Goal: Transaction & Acquisition: Download file/media

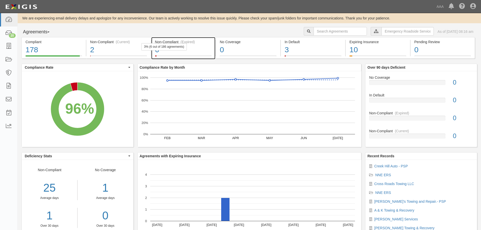
click at [189, 45] on div "6" at bounding box center [183, 49] width 57 height 11
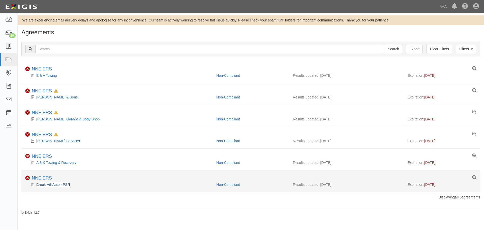
click at [46, 185] on link "Creek Hill Auto - PSP" at bounding box center [53, 184] width 34 height 4
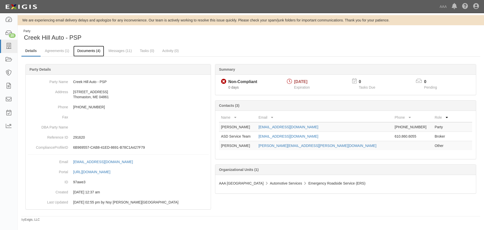
click at [84, 53] on link "Documents (4)" at bounding box center [88, 51] width 31 height 11
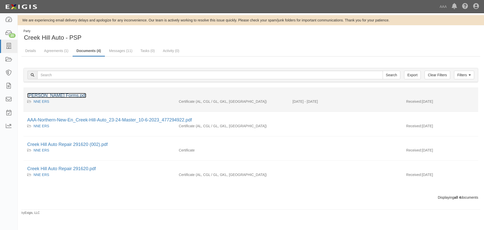
click at [60, 95] on link "[PERSON_NAME] Forms.pdf" at bounding box center [56, 95] width 59 height 5
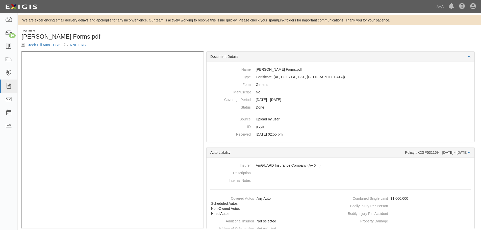
scroll to position [6, 0]
